Goal: Task Accomplishment & Management: Complete application form

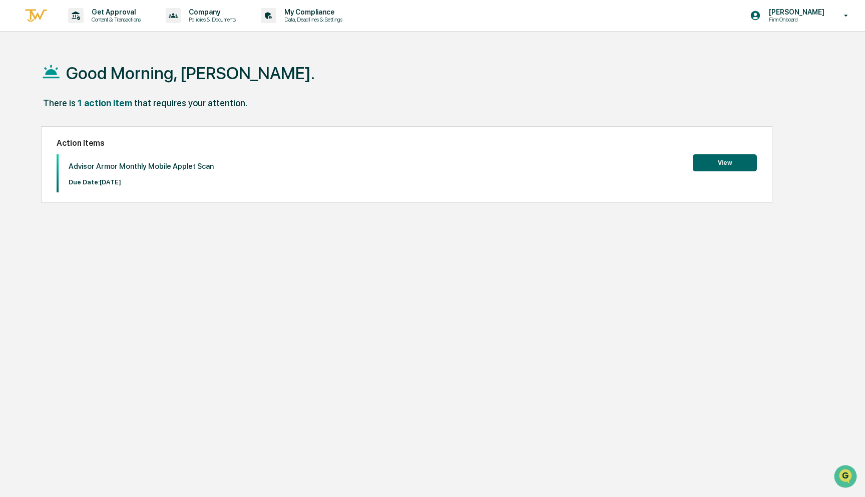
click at [713, 162] on button "View" at bounding box center [725, 162] width 64 height 17
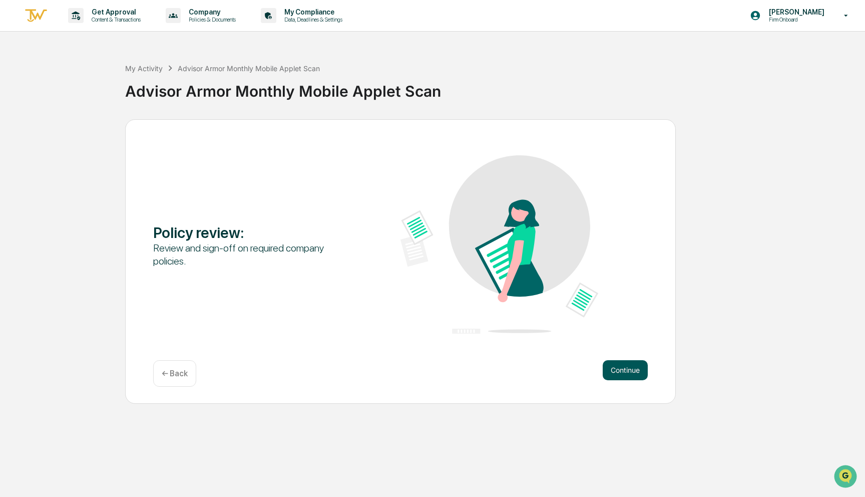
click at [612, 380] on button "Continue" at bounding box center [625, 370] width 45 height 20
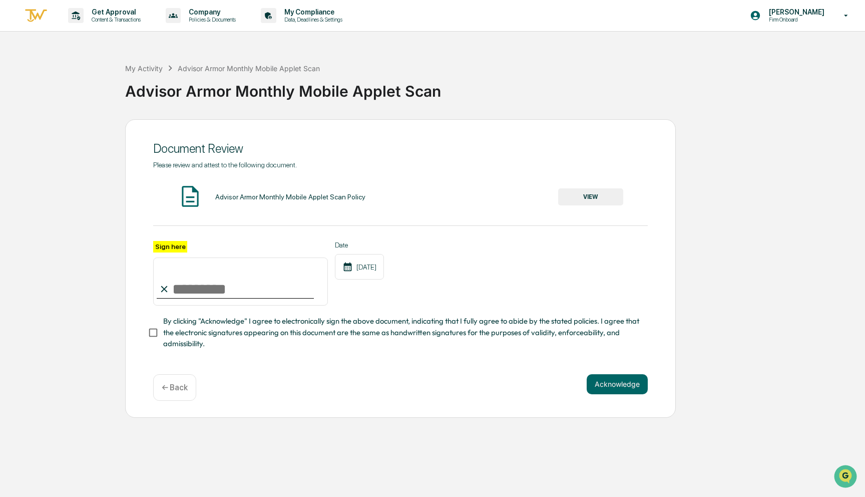
click at [243, 281] on input "Sign here" at bounding box center [240, 281] width 175 height 48
type input "**********"
click at [604, 379] on button "Acknowledge" at bounding box center [617, 384] width 61 height 20
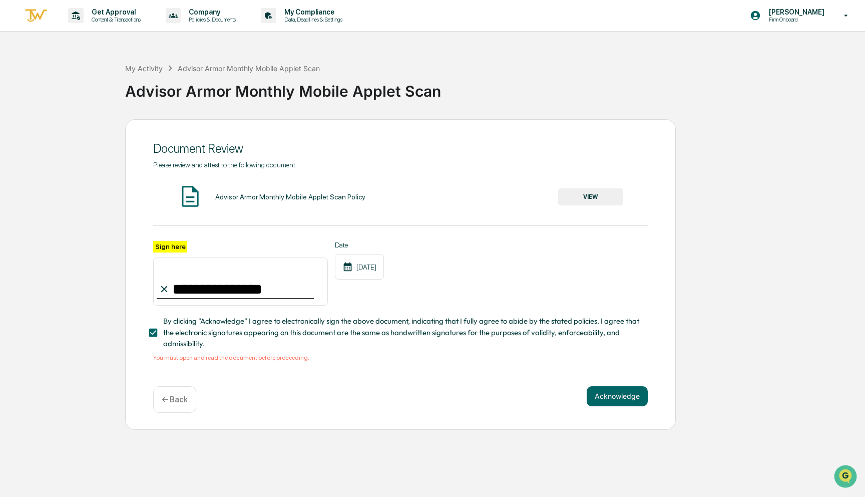
click at [609, 194] on button "VIEW" at bounding box center [590, 196] width 65 height 17
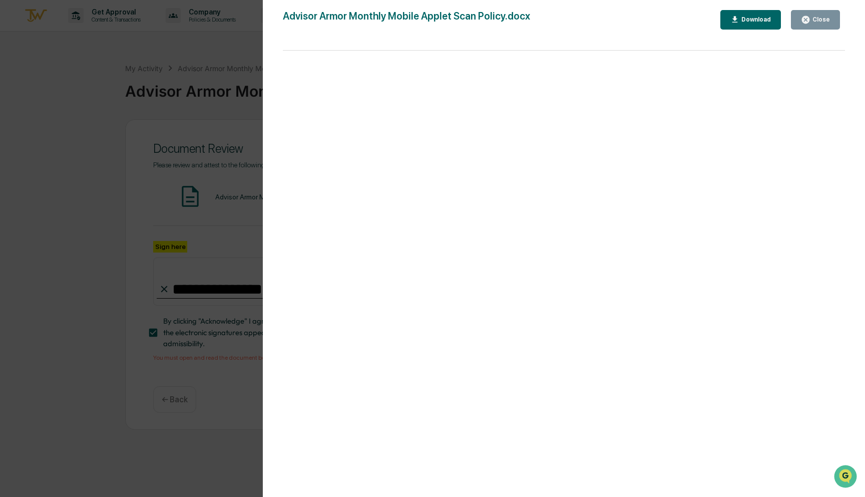
click at [816, 16] on div "Close" at bounding box center [821, 19] width 20 height 7
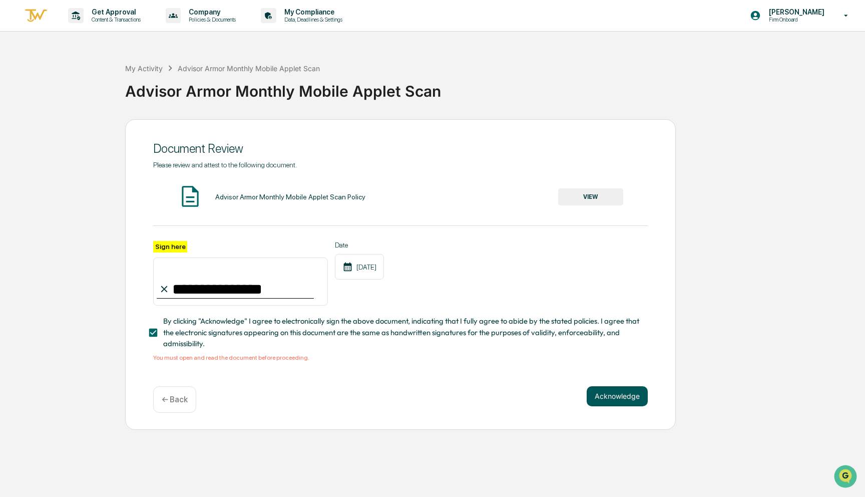
click at [604, 397] on button "Acknowledge" at bounding box center [617, 396] width 61 height 20
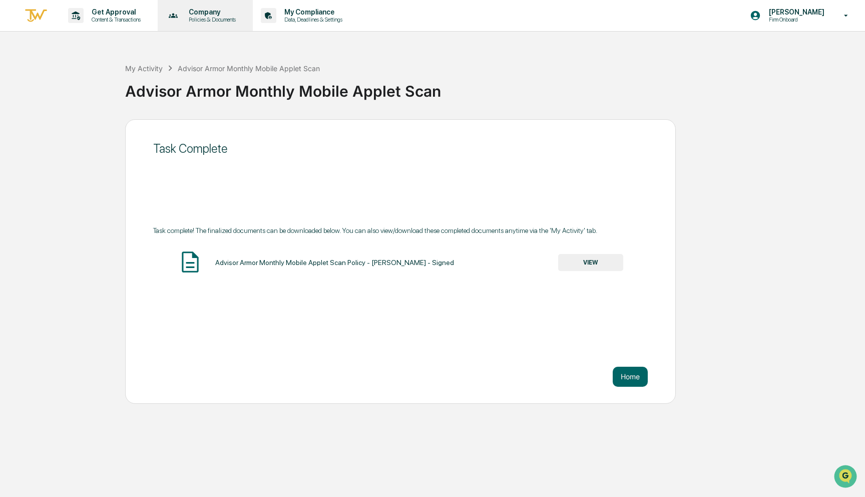
click at [210, 12] on p "Company" at bounding box center [211, 12] width 60 height 8
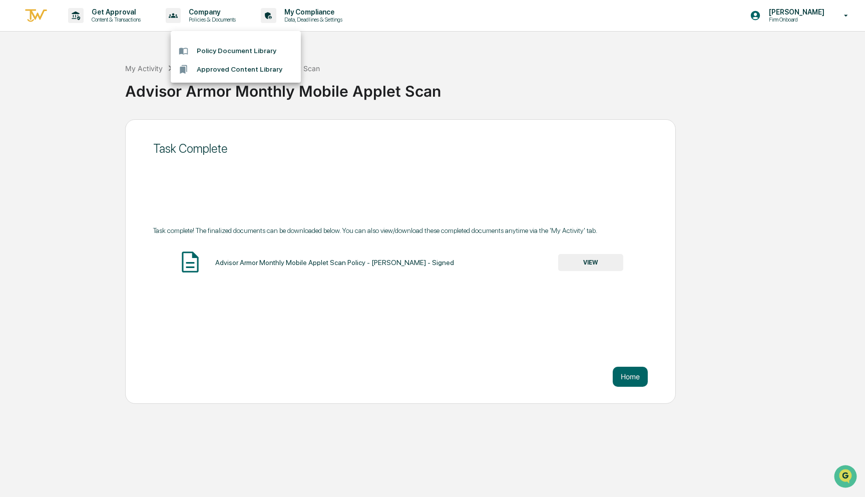
click at [755, 71] on div at bounding box center [432, 248] width 865 height 497
